Goal: Task Accomplishment & Management: Manage account settings

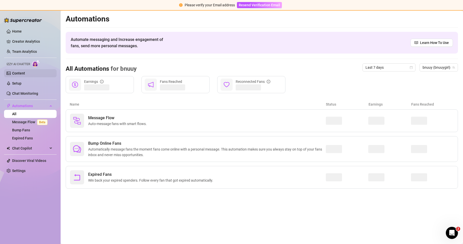
click at [25, 75] on link "Content" at bounding box center [18, 73] width 13 height 4
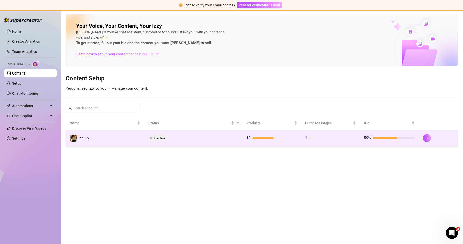
click at [157, 139] on span "Inactive" at bounding box center [159, 138] width 11 height 4
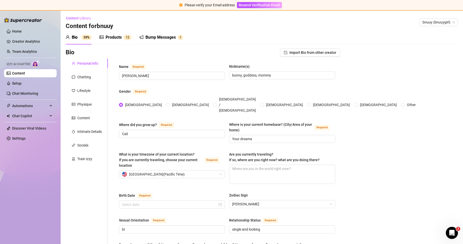
radio input "true"
type input "[DATE]"
click at [166, 39] on div "Bump Messages" at bounding box center [160, 37] width 30 height 6
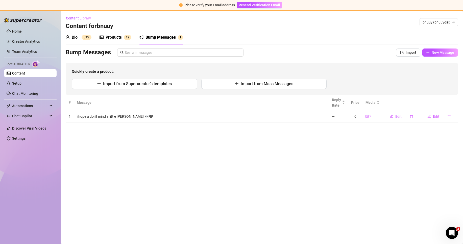
click at [448, 117] on icon "delete" at bounding box center [449, 117] width 4 height 4
click at [454, 104] on span "Yes" at bounding box center [454, 103] width 6 height 4
